Goal: Find specific page/section: Find specific page/section

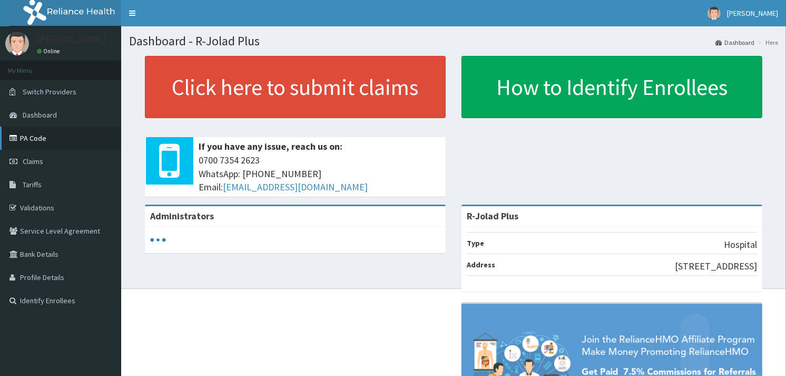
click at [60, 135] on link "PA Code" at bounding box center [60, 137] width 121 height 23
click at [37, 138] on link "PA Code" at bounding box center [60, 137] width 121 height 23
click at [74, 143] on link "PA Code" at bounding box center [60, 137] width 121 height 23
